Goal: Navigation & Orientation: Find specific page/section

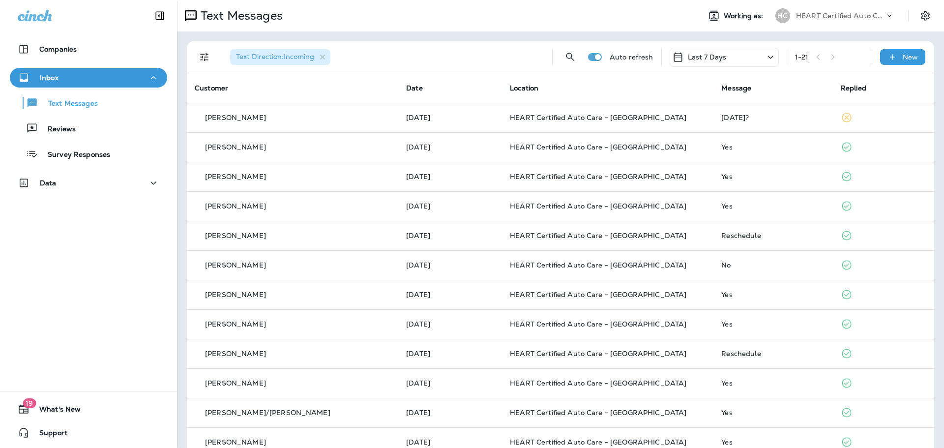
click at [98, 103] on div "Text Messages" at bounding box center [88, 102] width 149 height 15
click at [112, 100] on div "Text Messages" at bounding box center [88, 102] width 149 height 15
click at [62, 125] on p "Reviews" at bounding box center [57, 129] width 38 height 9
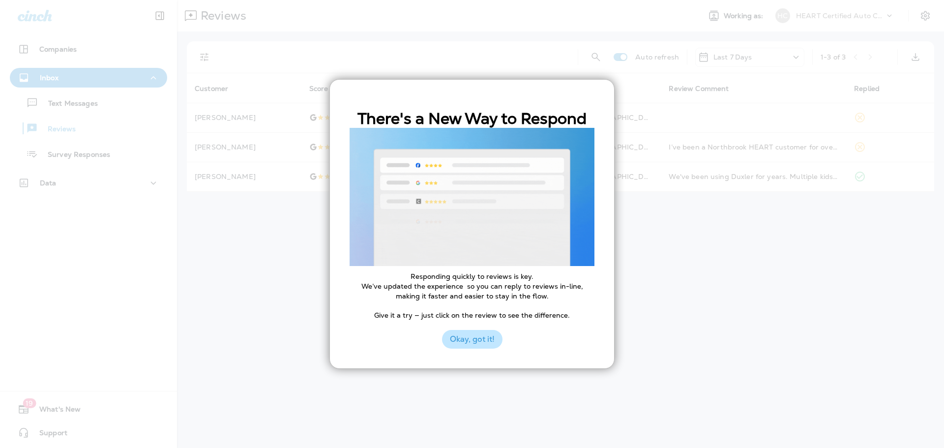
click at [473, 335] on button "Okay, got it!" at bounding box center [472, 339] width 60 height 19
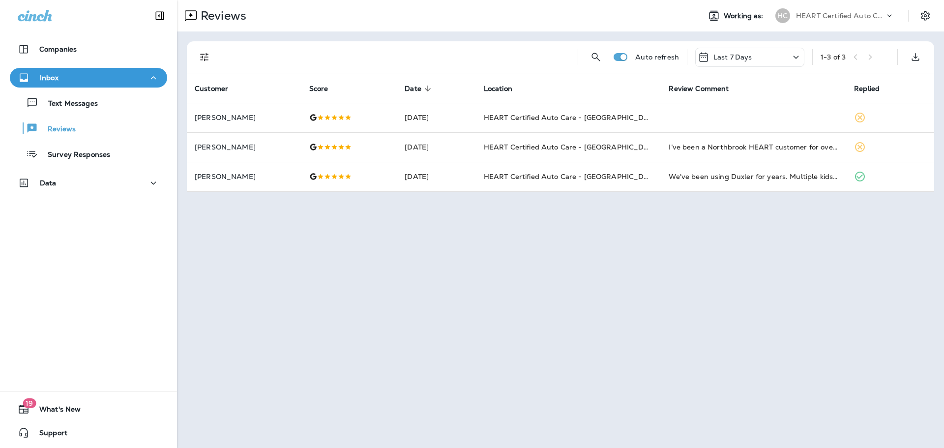
click at [484, 310] on div "Reviews Working as: HC HEART Certified Auto Care Auto refresh Last 7 Days 1 - 3…" at bounding box center [560, 224] width 767 height 448
click at [79, 106] on p "Text Messages" at bounding box center [67, 103] width 59 height 9
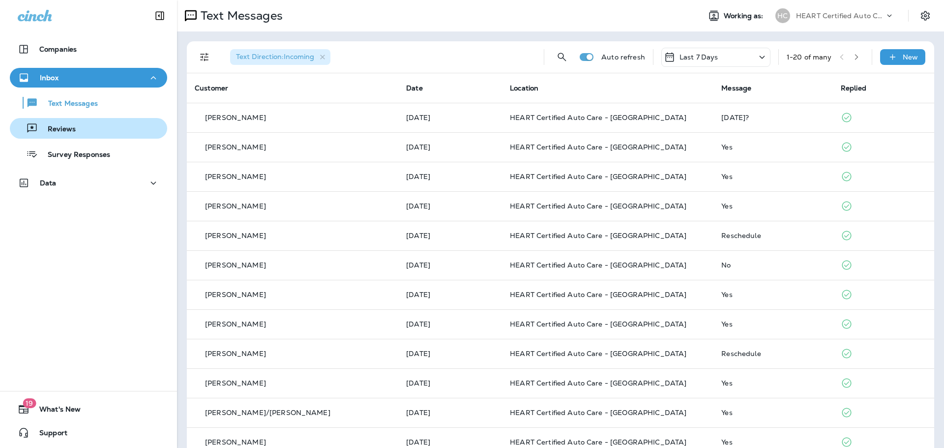
click at [73, 125] on p "Reviews" at bounding box center [57, 129] width 38 height 9
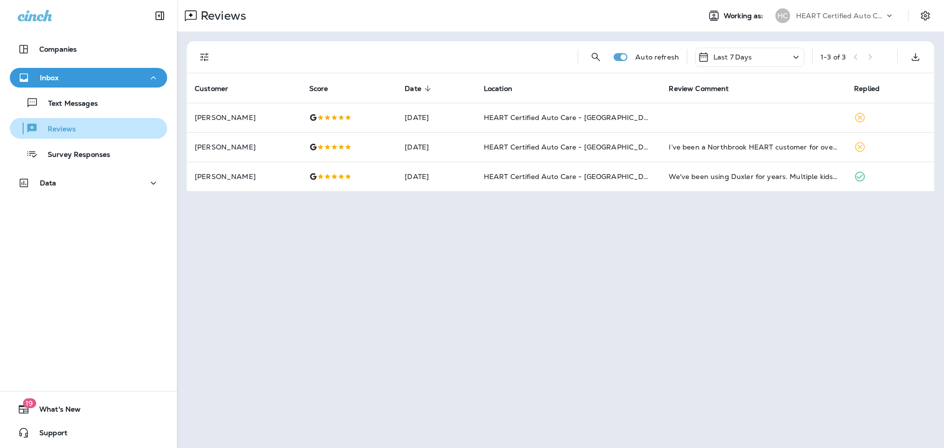
click at [53, 138] on button "Reviews" at bounding box center [88, 128] width 157 height 21
click at [65, 153] on p "Survey Responses" at bounding box center [74, 154] width 72 height 9
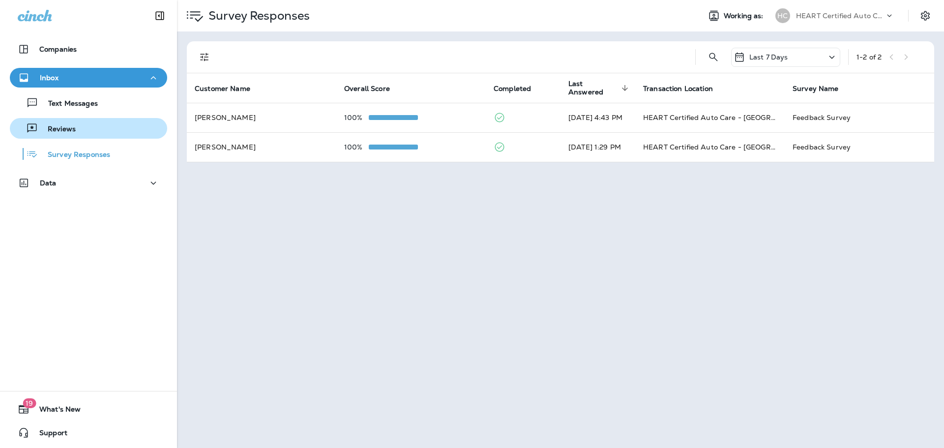
click at [76, 118] on button "Reviews" at bounding box center [88, 128] width 157 height 21
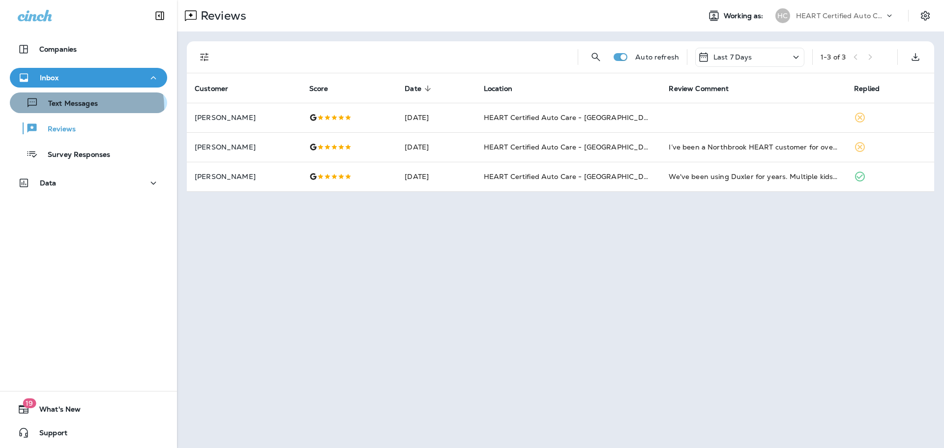
click at [83, 107] on p "Text Messages" at bounding box center [67, 103] width 59 height 9
